Goal: Task Accomplishment & Management: Use online tool/utility

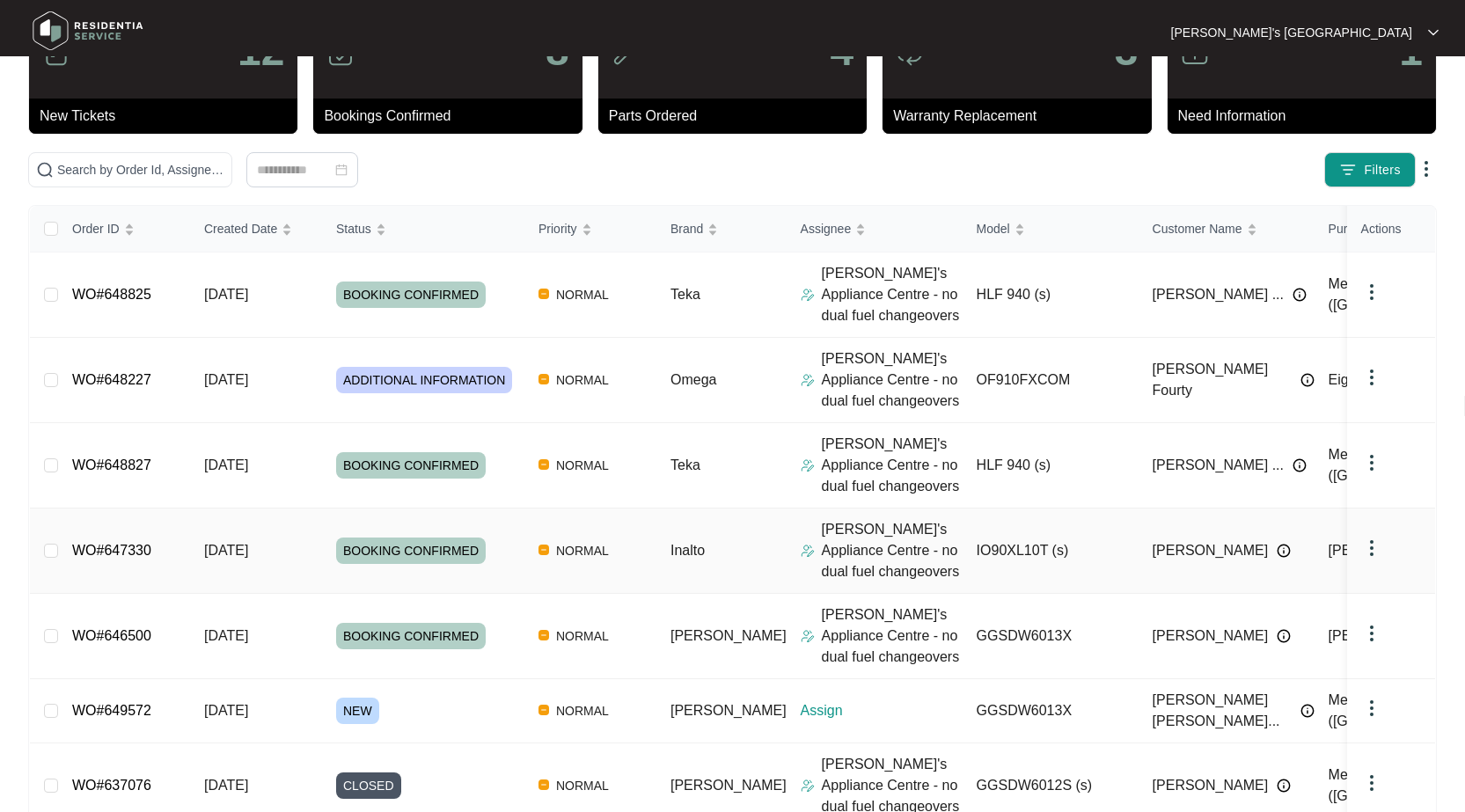
scroll to position [176, 0]
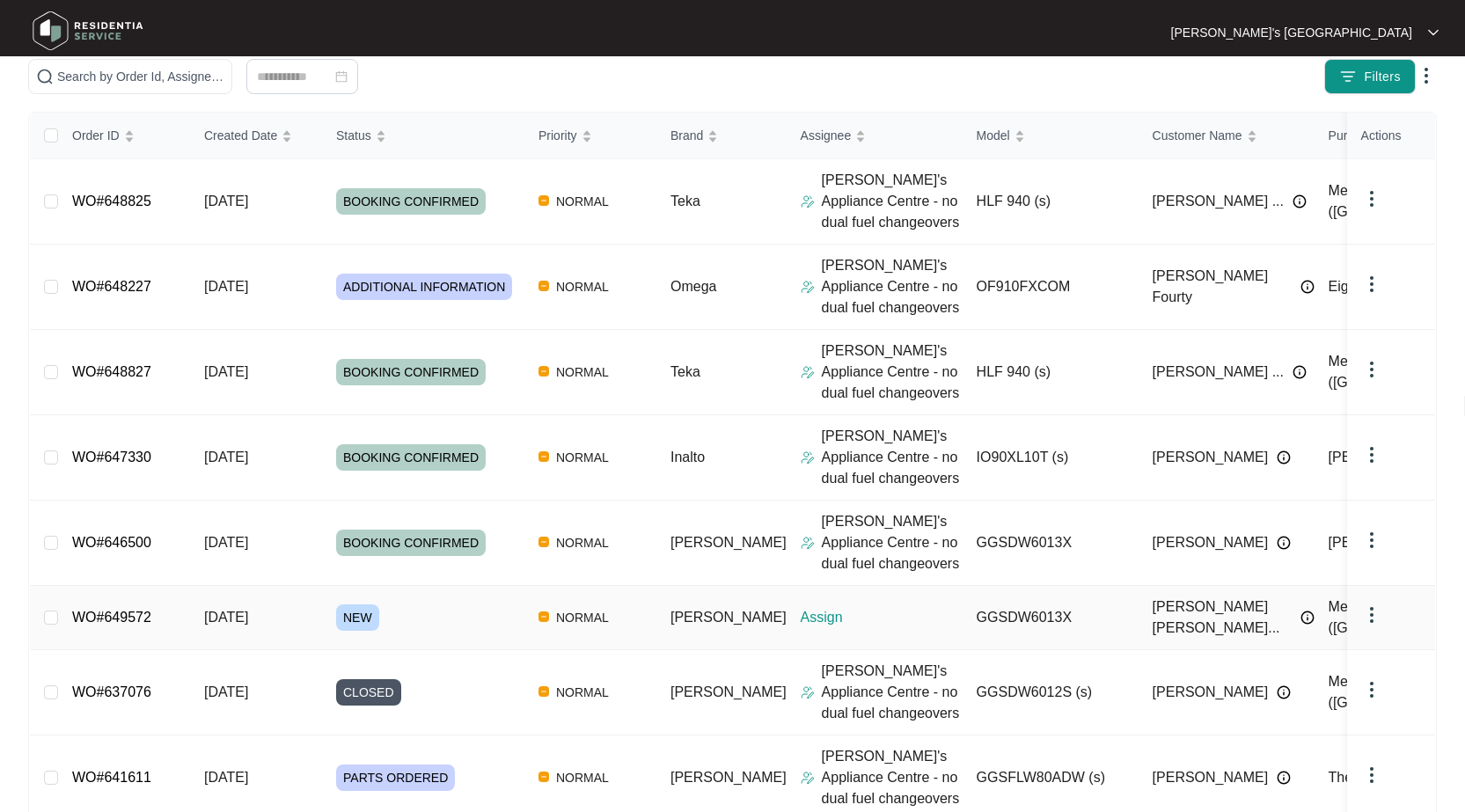
click at [124, 611] on link "WO#649572" at bounding box center [111, 618] width 79 height 15
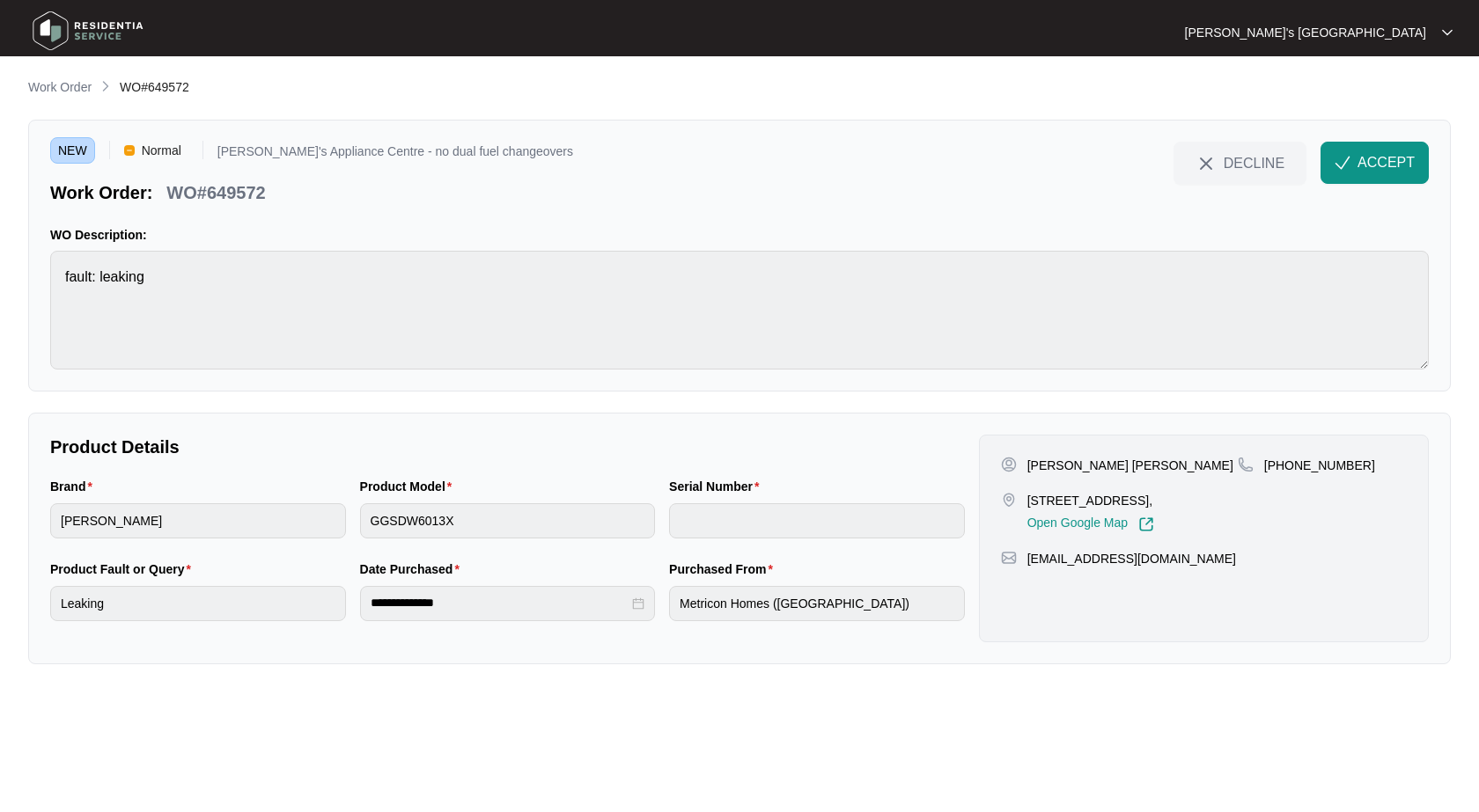
click at [1075, 470] on p "[PERSON_NAME] [PERSON_NAME]" at bounding box center [1129, 465] width 206 height 17
copy p "[PERSON_NAME] [PERSON_NAME]"
click at [1309, 466] on p "[PHONE_NUMBER]" at bounding box center [1319, 465] width 111 height 17
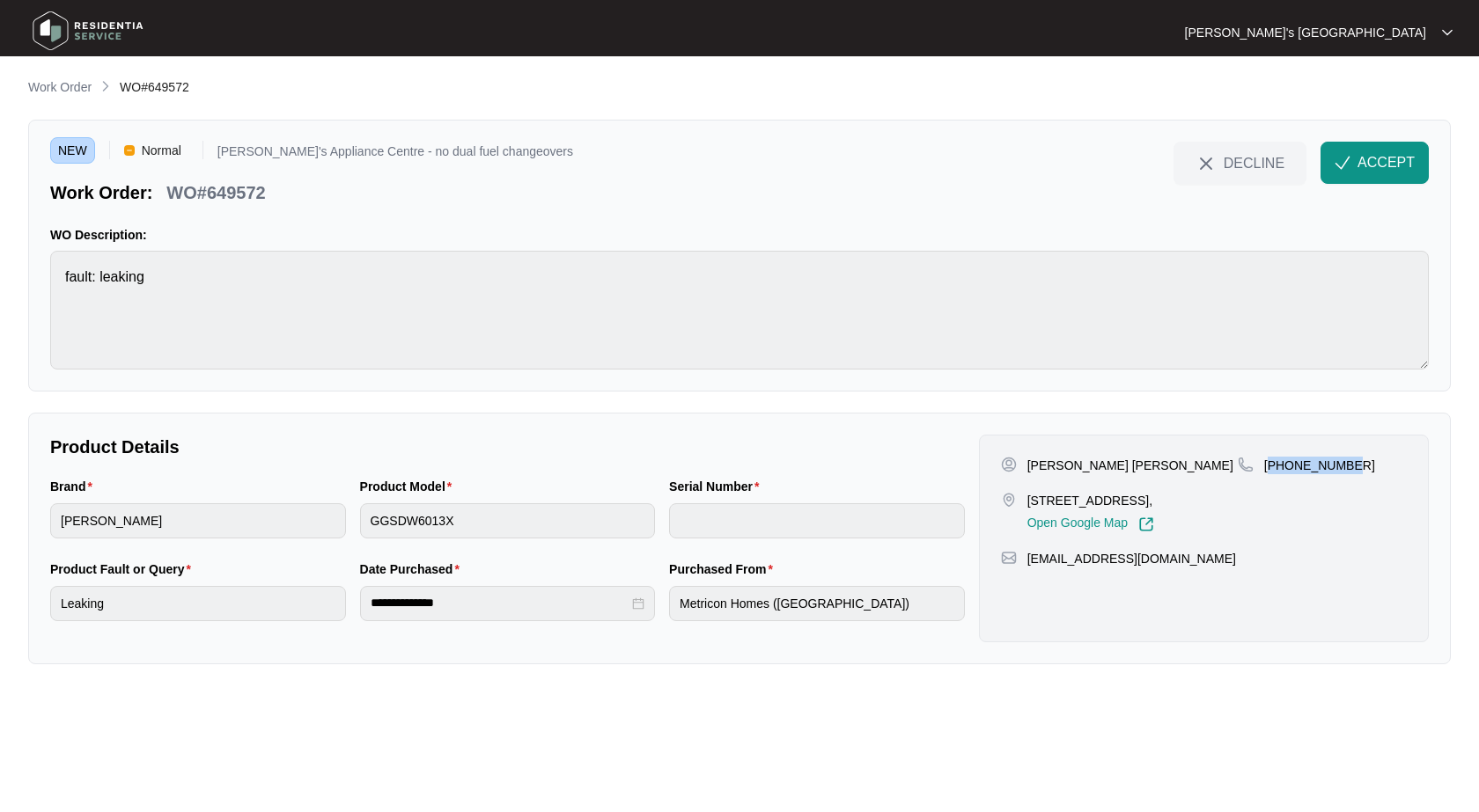
click at [1309, 466] on p "[PHONE_NUMBER]" at bounding box center [1319, 465] width 111 height 17
copy p "61422952100"
click at [1123, 469] on p "[PERSON_NAME] [PERSON_NAME]" at bounding box center [1129, 465] width 206 height 17
copy p "[PERSON_NAME]"
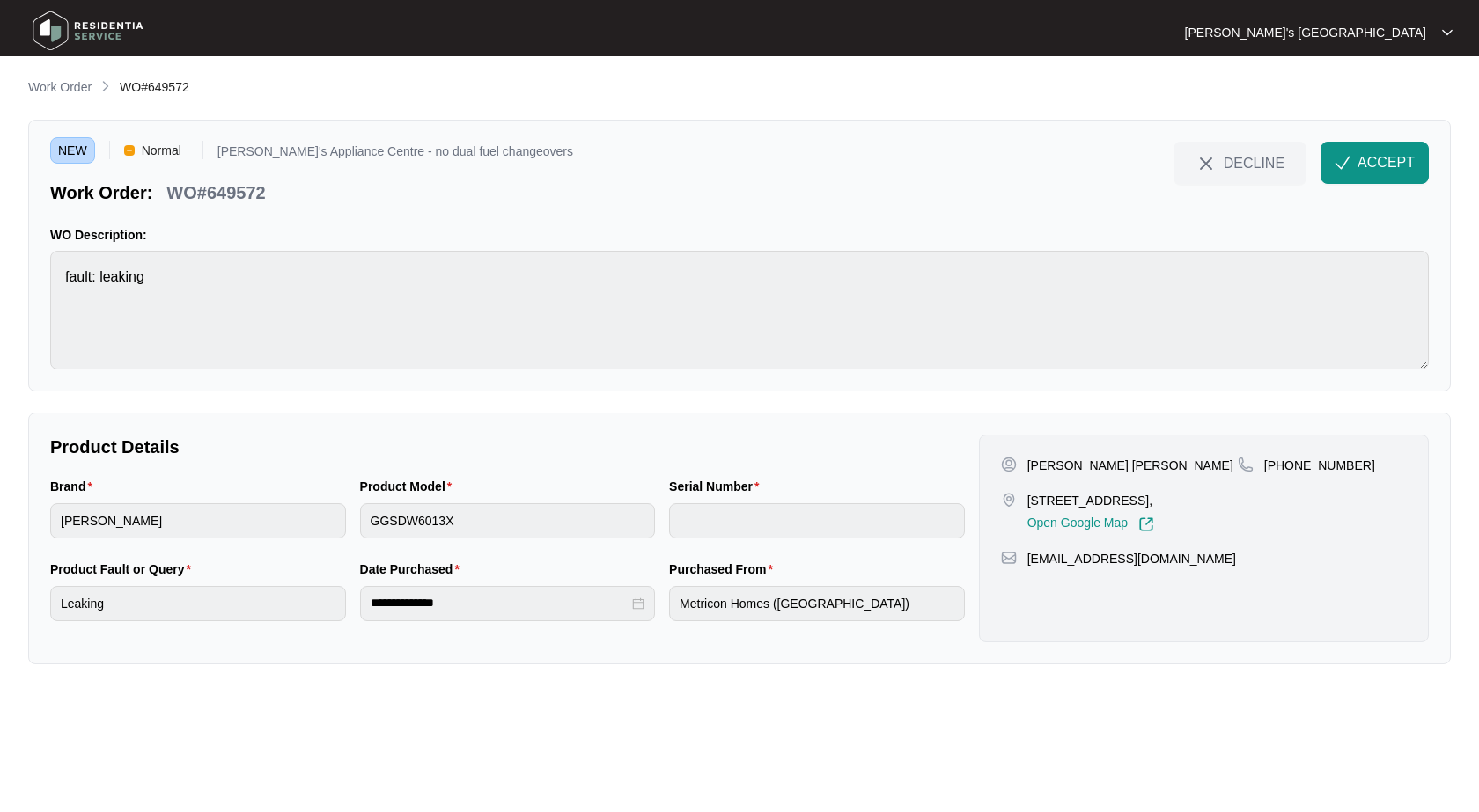
click at [236, 185] on p "WO#649572" at bounding box center [216, 192] width 99 height 25
copy p "649572"
click at [1415, 152] on button "ACCEPT" at bounding box center [1374, 163] width 108 height 42
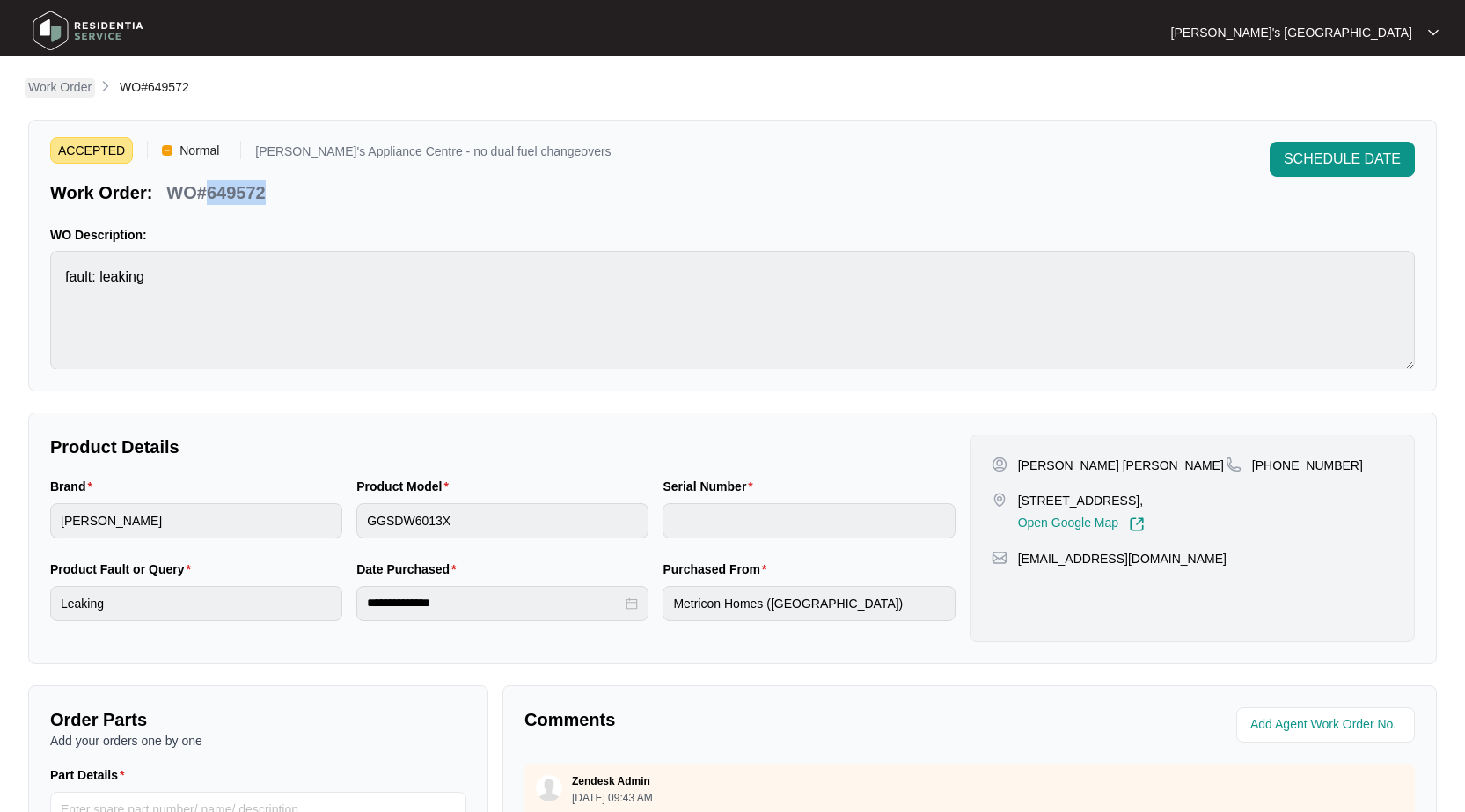
click at [55, 91] on p "Work Order" at bounding box center [59, 87] width 63 height 17
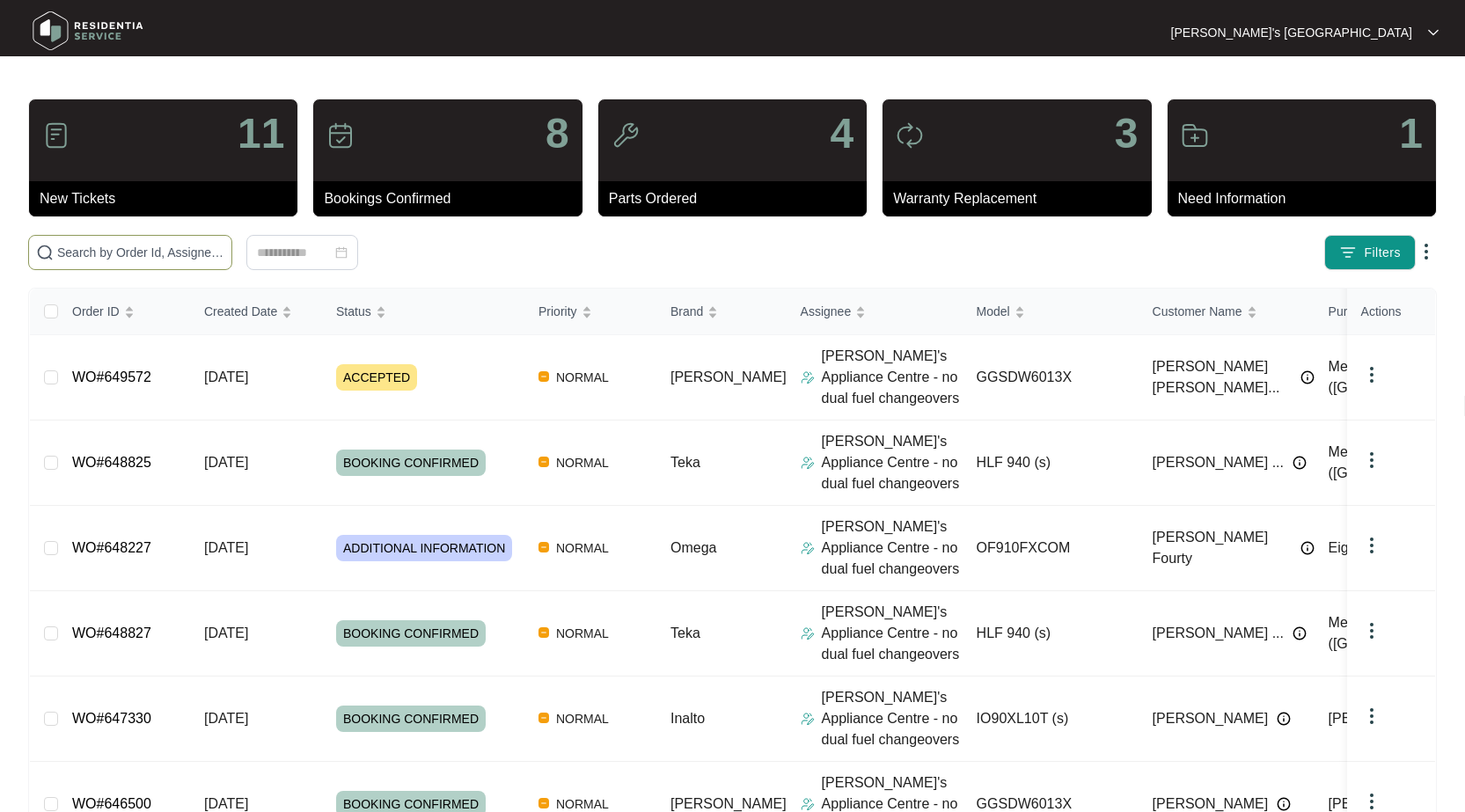
click at [153, 255] on input "text" at bounding box center [141, 253] width 168 height 19
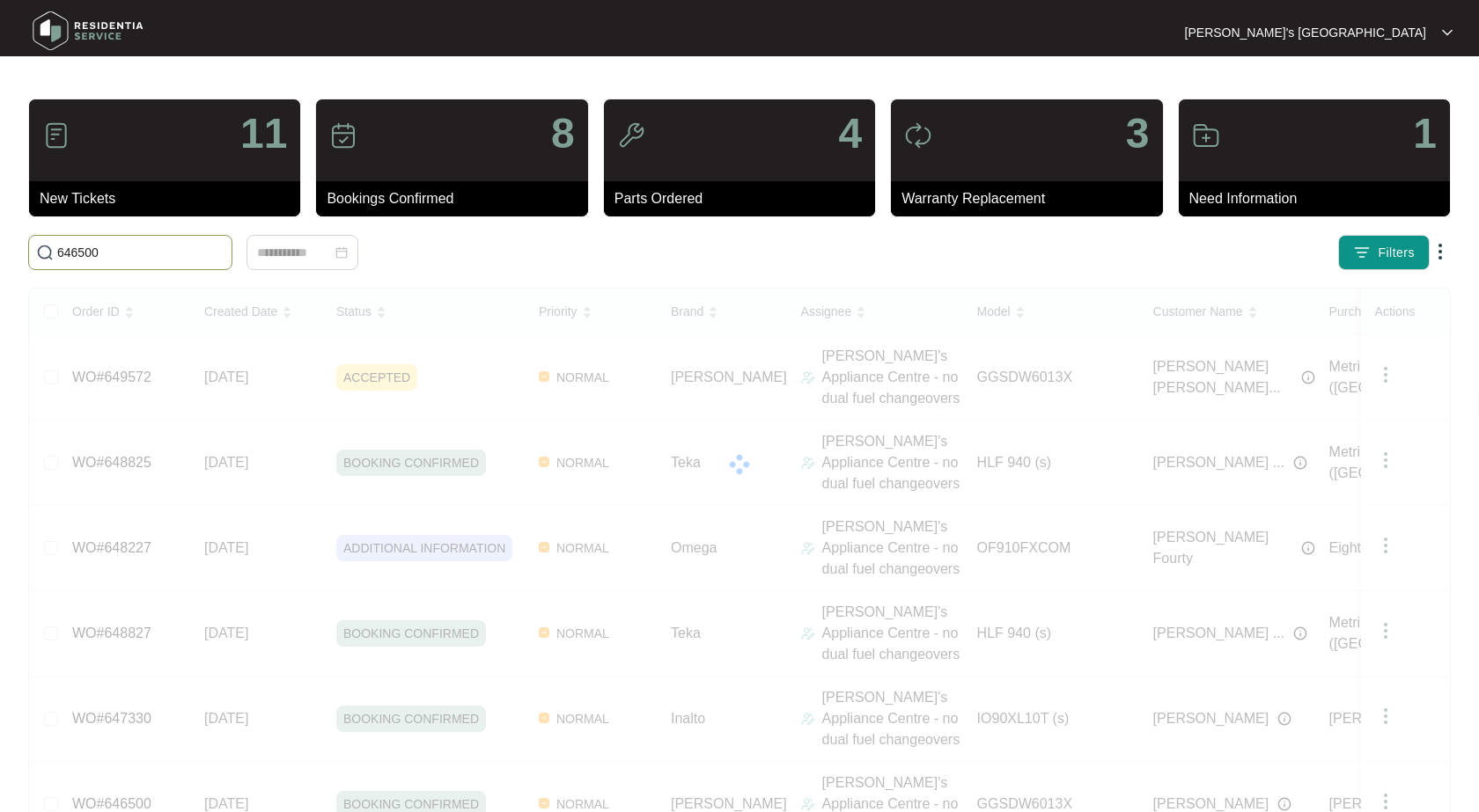
type input "646500"
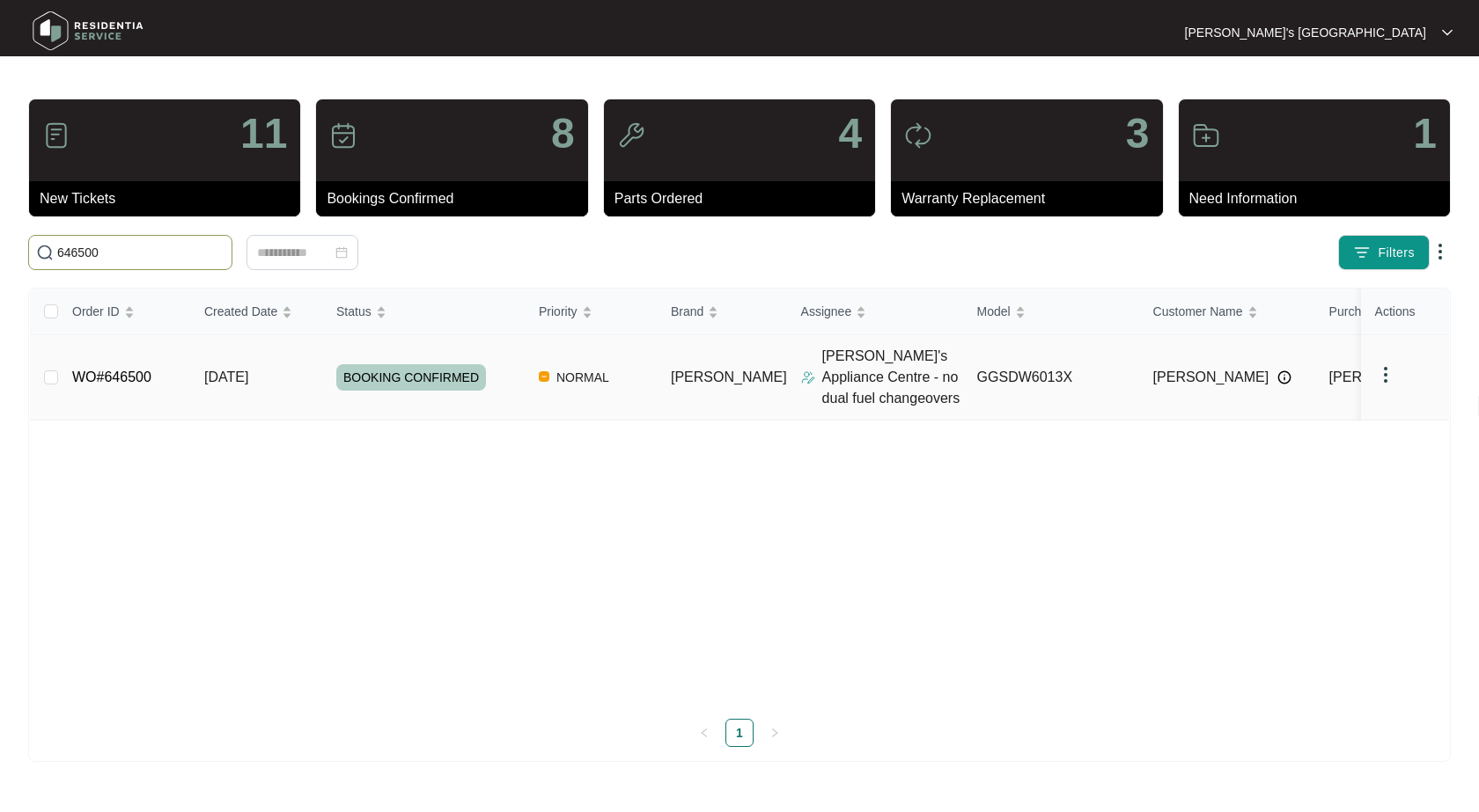
click at [126, 381] on link "WO#646500" at bounding box center [111, 377] width 80 height 15
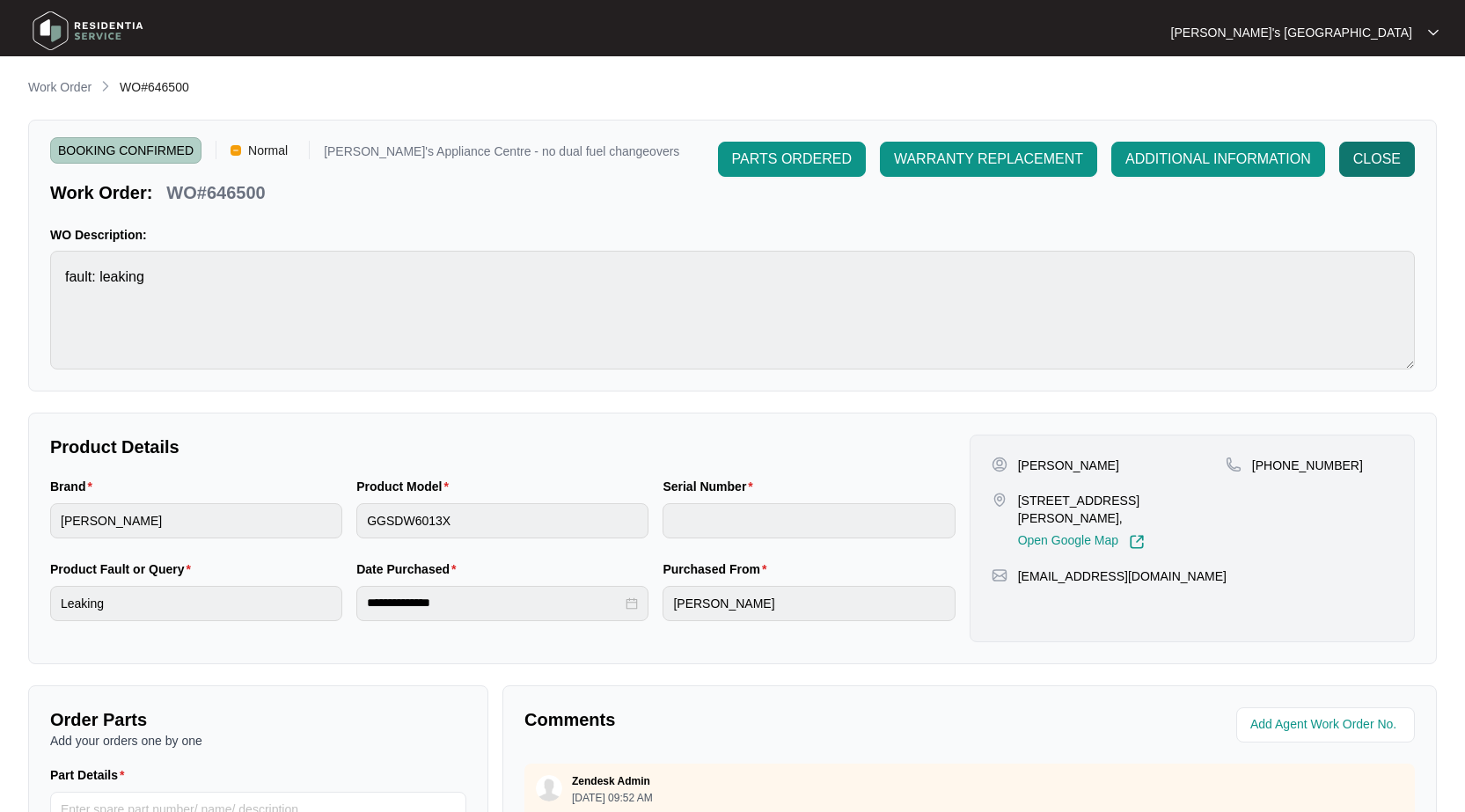
click at [1364, 168] on span "CLOSE" at bounding box center [1377, 159] width 48 height 21
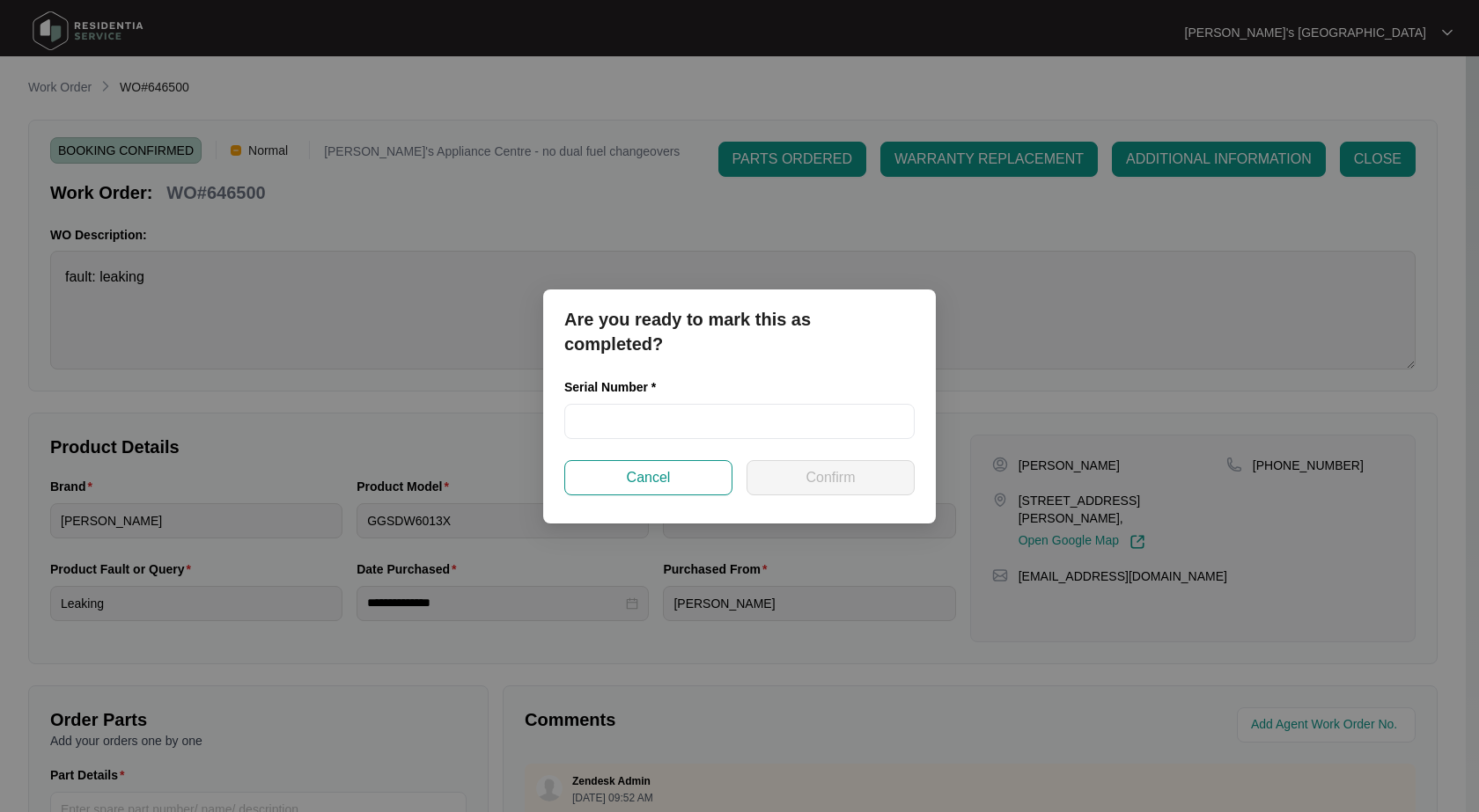
click at [777, 446] on div "Serial Number *" at bounding box center [740, 418] width 364 height 82
click at [772, 422] on input "text" at bounding box center [740, 421] width 351 height 35
paste input "25078628010100030"
type input "25078628010100030"
click at [794, 461] on button "Confirm" at bounding box center [830, 478] width 168 height 35
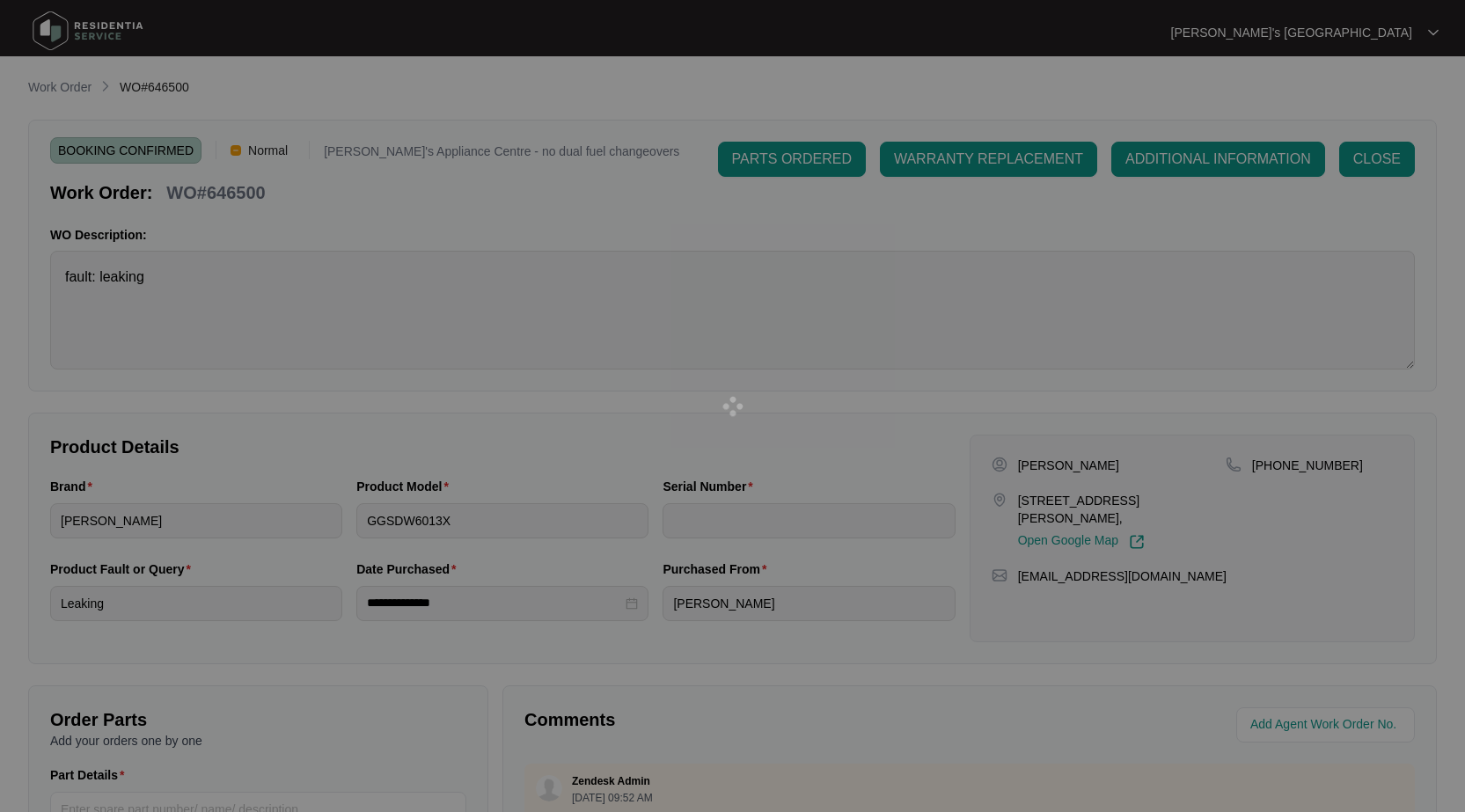
type input "25078628010100030"
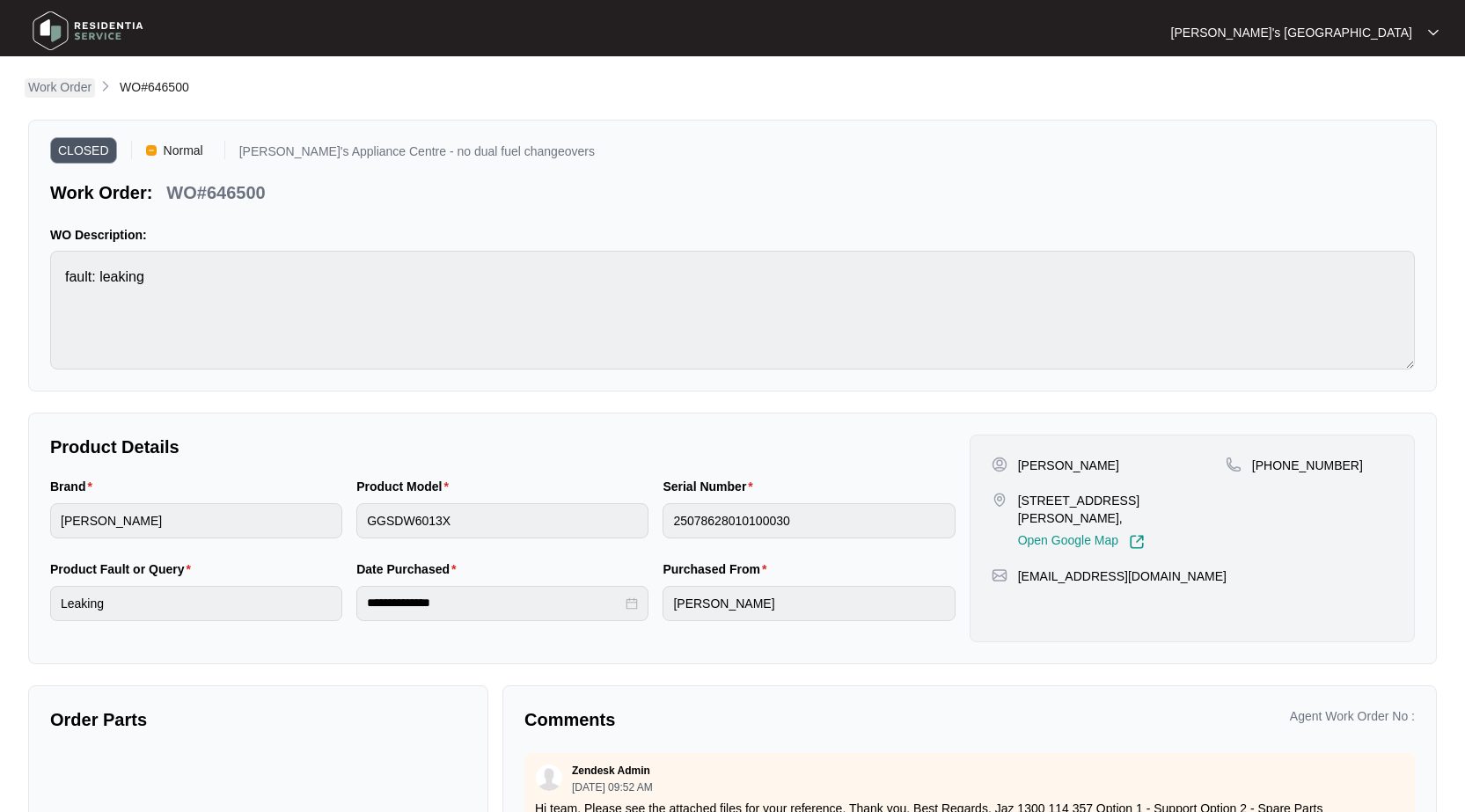
click at [58, 82] on p "Work Order" at bounding box center [59, 87] width 63 height 17
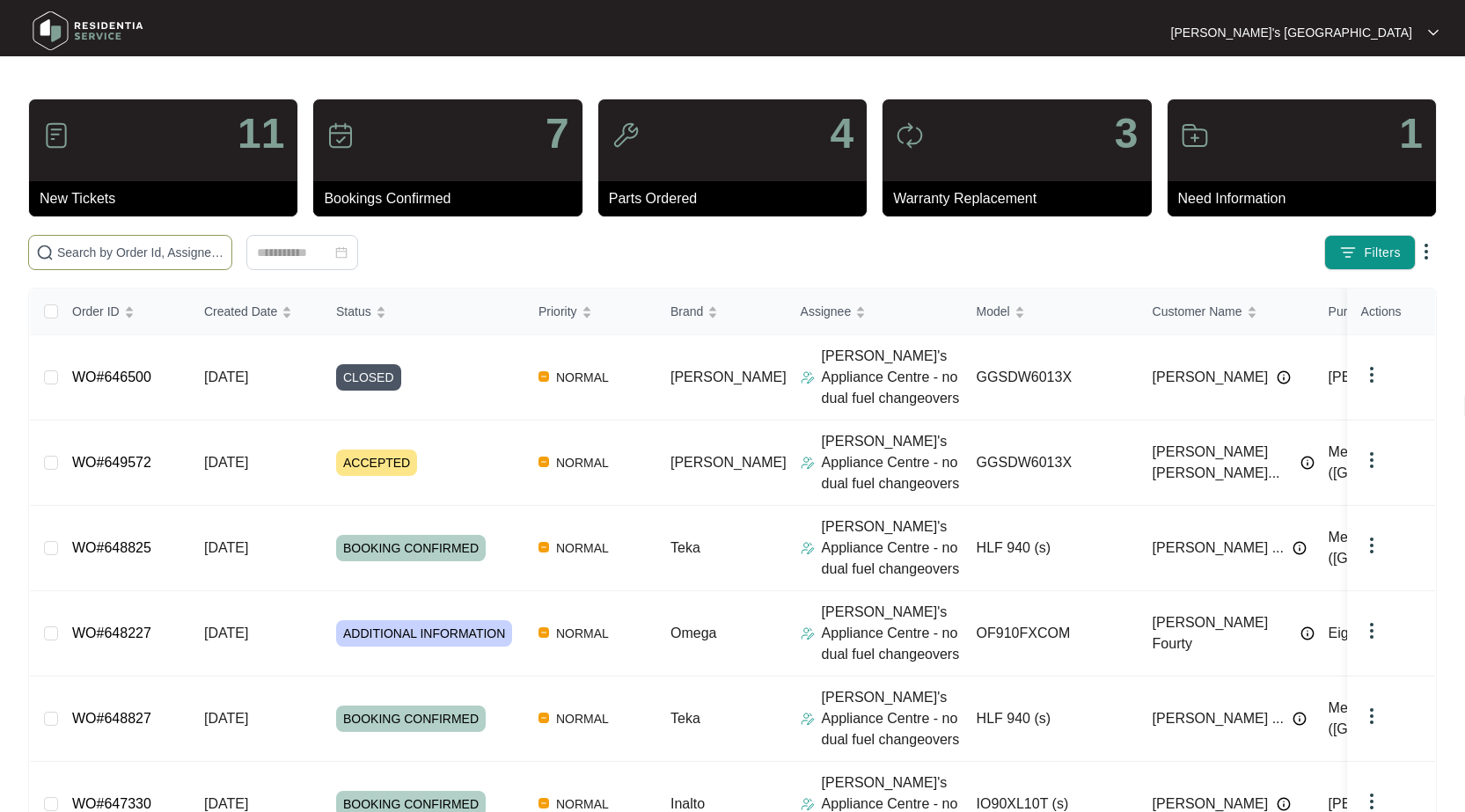
click at [163, 244] on input "text" at bounding box center [141, 253] width 168 height 19
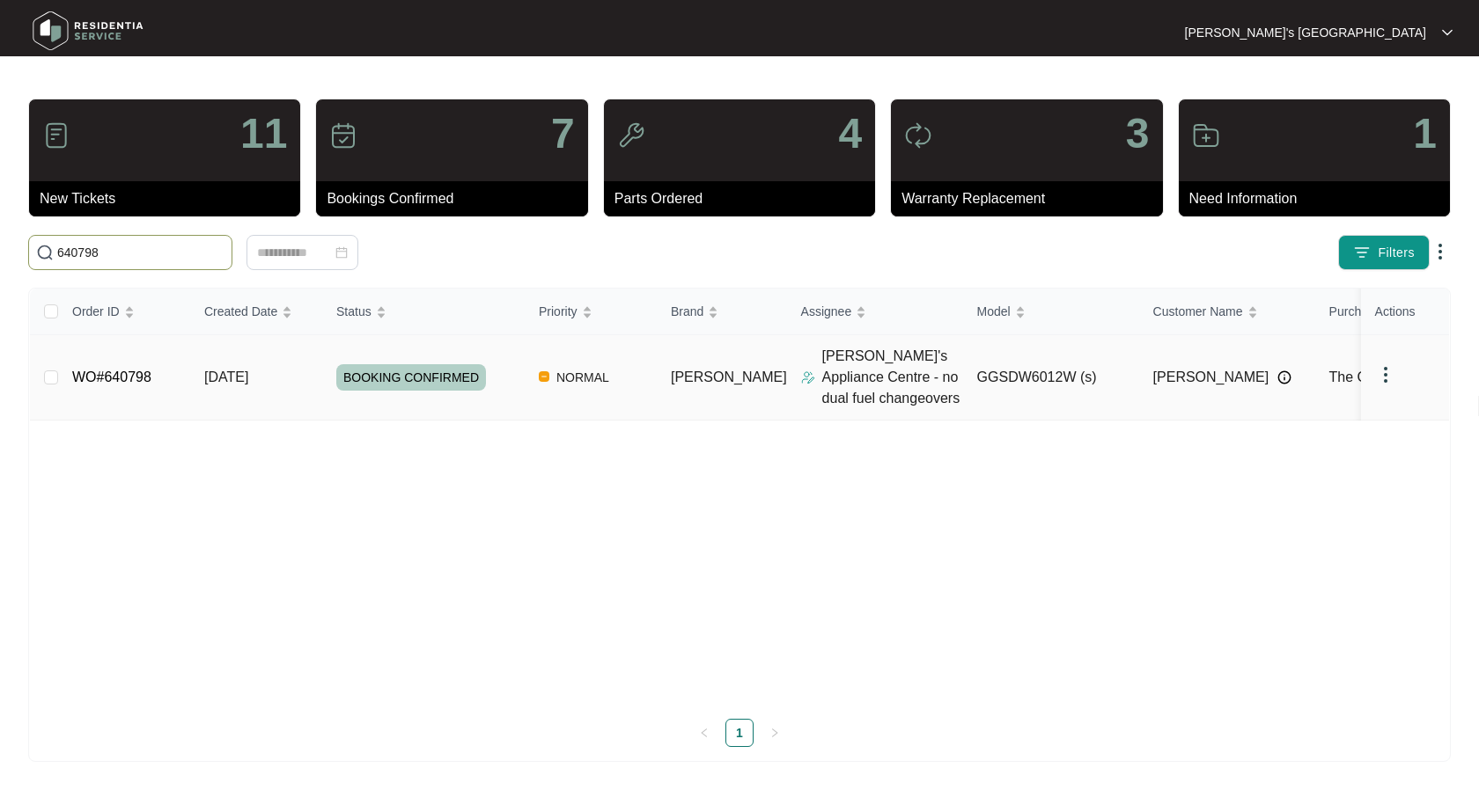
type input "640798"
click at [122, 379] on link "WO#640798" at bounding box center [111, 377] width 80 height 15
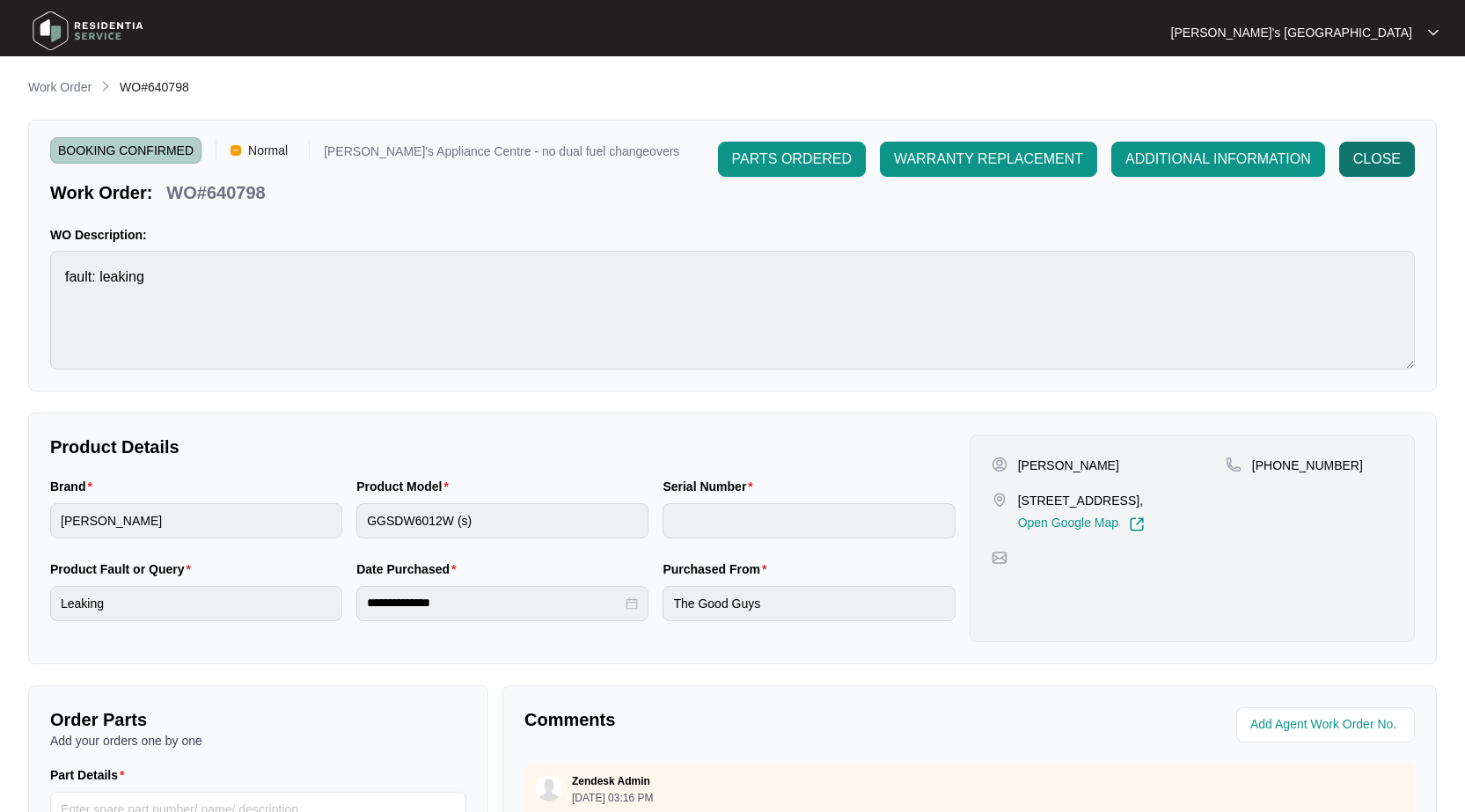
click at [1396, 166] on span "CLOSE" at bounding box center [1377, 159] width 48 height 21
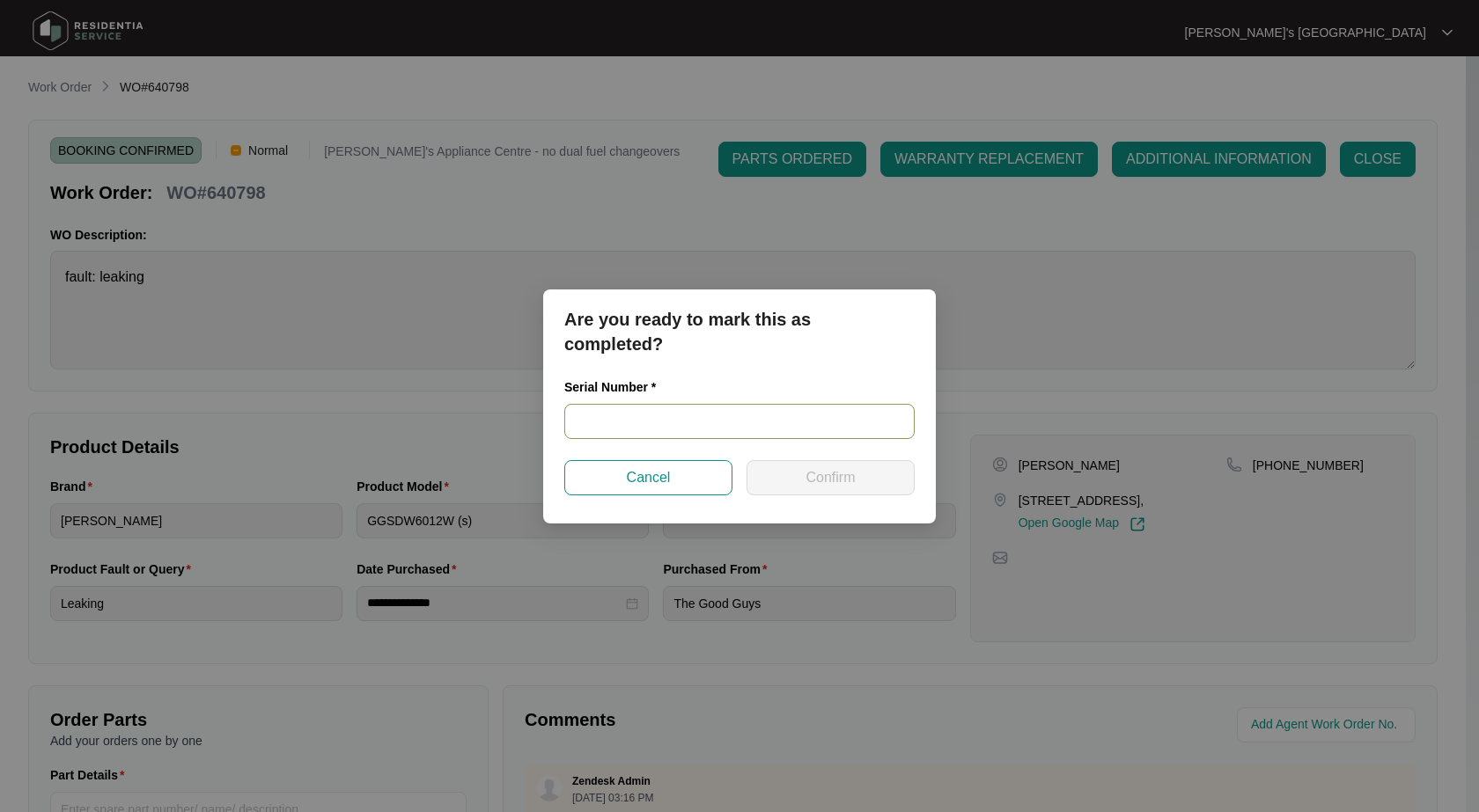
click at [764, 417] on input "text" at bounding box center [740, 421] width 351 height 35
paste input "23071923030200047"
type input "23071923030200047"
click at [808, 481] on span "Confirm" at bounding box center [830, 478] width 49 height 21
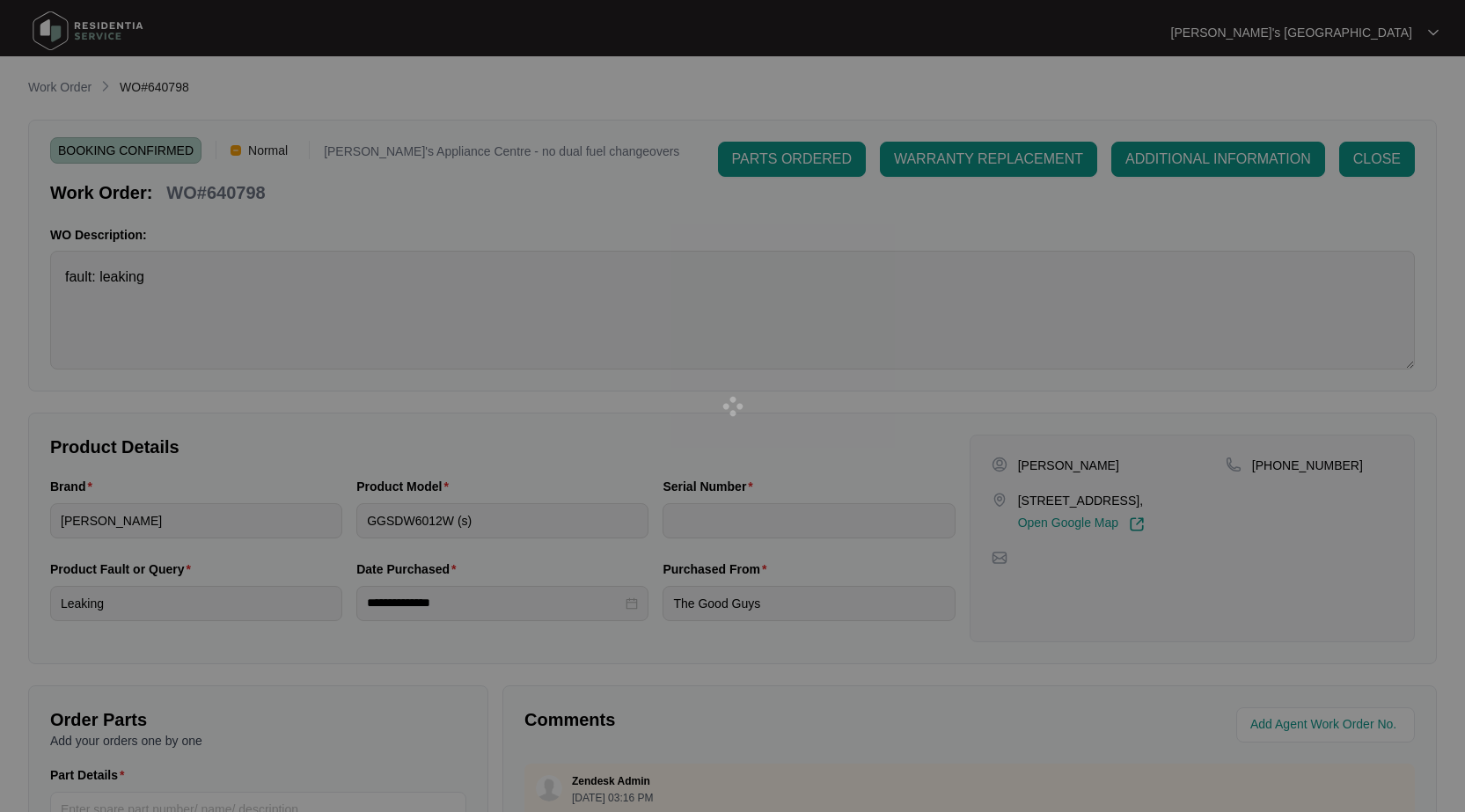
type input "23071923030200047"
